Goal: Navigation & Orientation: Find specific page/section

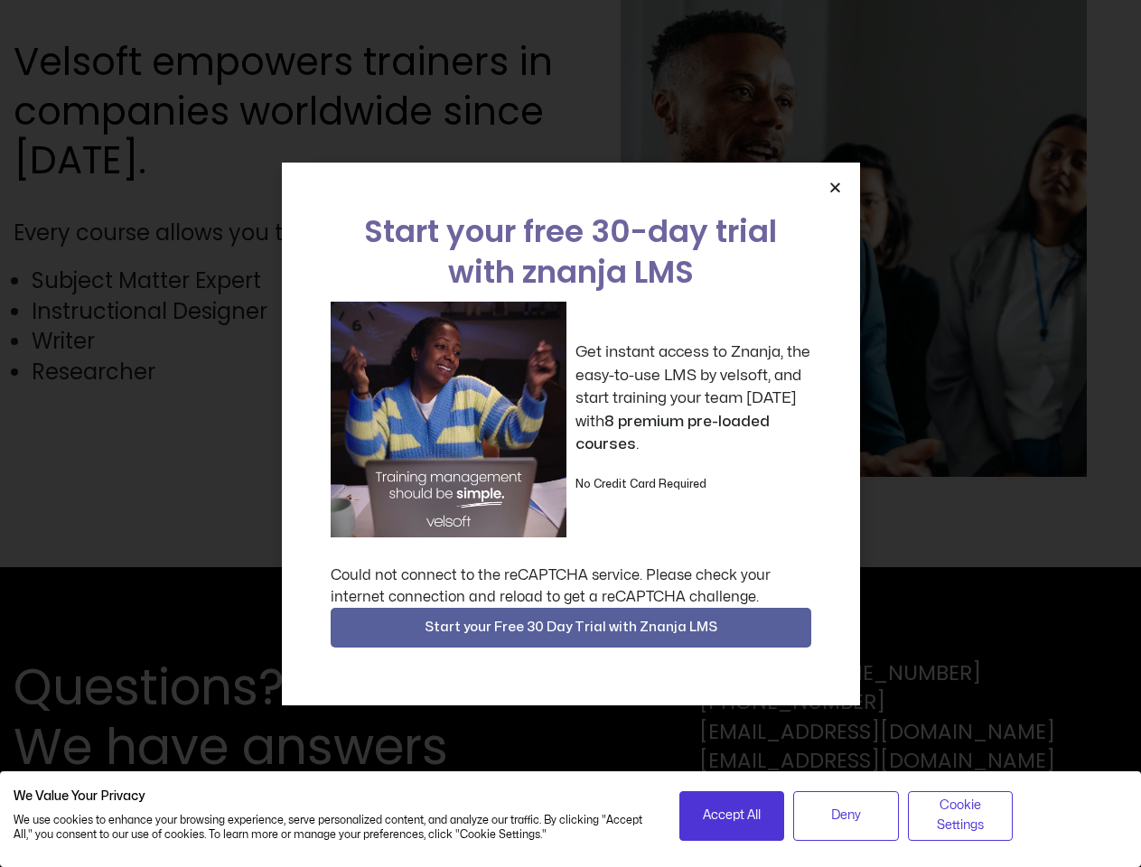
click at [570, 434] on div "Get instant access to Znanja, the easy-to-use LMS by velsoft, and start trainin…" at bounding box center [571, 420] width 481 height 236
click at [835, 187] on icon "Close" at bounding box center [836, 188] width 14 height 14
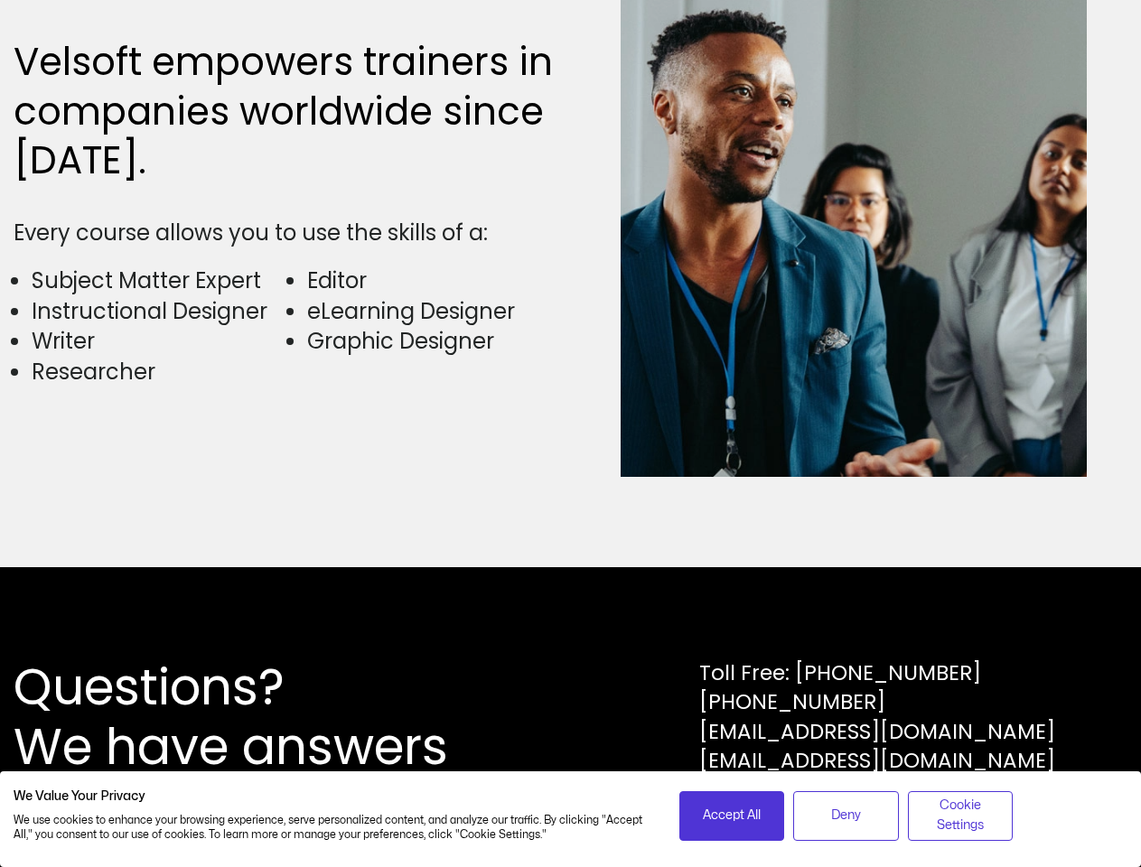
click at [571, 628] on div "Questions? We have answers Toll Free: [PHONE_NUMBER] [PHONE_NUMBER] [EMAIL_ADDR…" at bounding box center [570, 717] width 1141 height 300
click at [732, 816] on span "Accept All" at bounding box center [732, 816] width 58 height 20
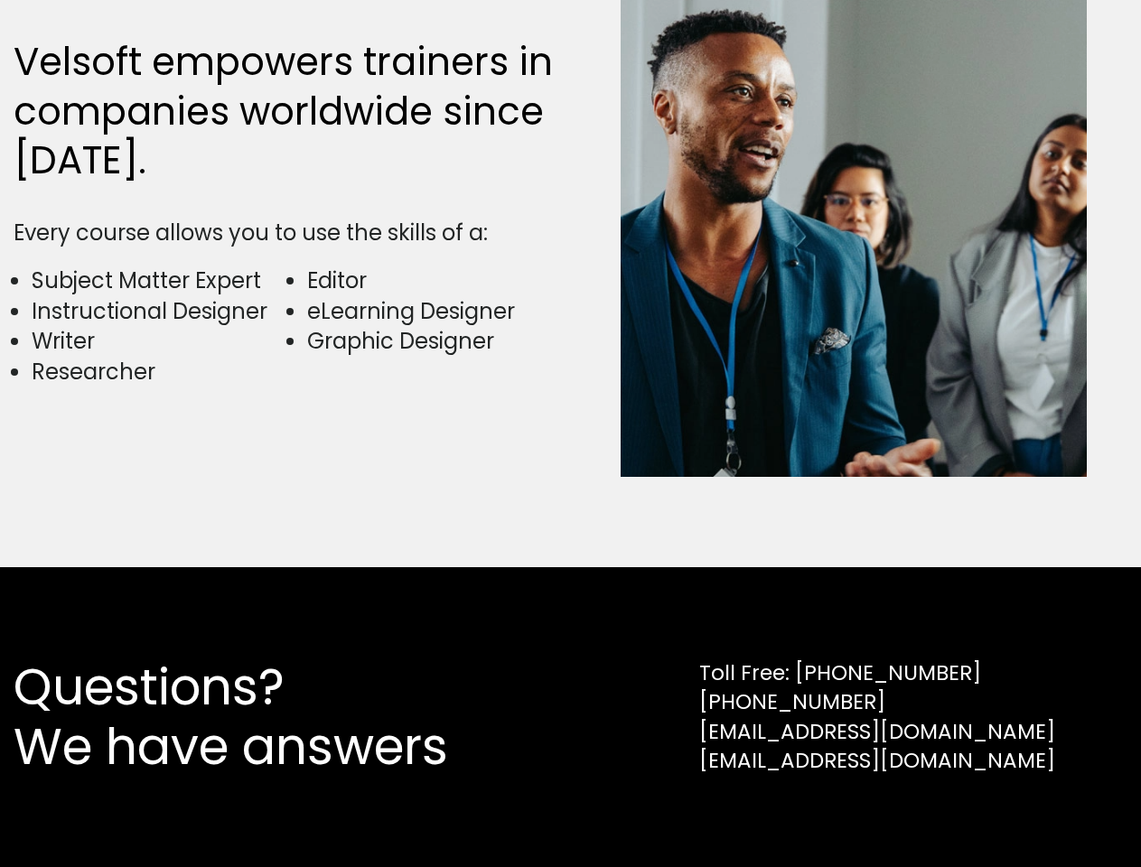
click at [846, 816] on div "Questions? We have answers Toll Free: [PHONE_NUMBER] [PHONE_NUMBER] [EMAIL_ADDR…" at bounding box center [570, 717] width 1141 height 300
click at [960, 816] on div "Questions? We have answers Toll Free: [PHONE_NUMBER] [PHONE_NUMBER] [EMAIL_ADDR…" at bounding box center [570, 717] width 1141 height 300
